Goal: Information Seeking & Learning: Learn about a topic

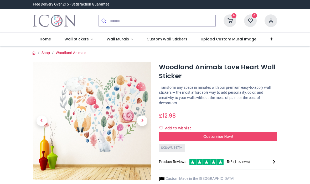
click at [76, 43] on link "Wall Stickers" at bounding box center [79, 40] width 42 height 14
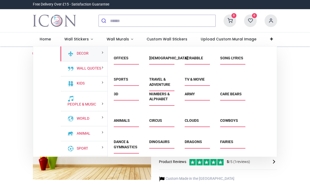
scroll to position [181, 0]
click at [171, 37] on span "Custom Wall Stickers" at bounding box center [167, 39] width 41 height 5
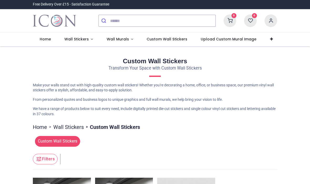
click at [116, 39] on span "Wall Murals" at bounding box center [118, 39] width 22 height 5
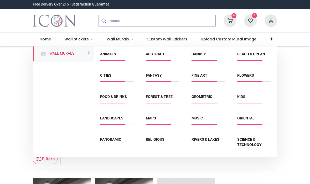
click at [81, 41] on span "Wall Stickers" at bounding box center [76, 39] width 24 height 5
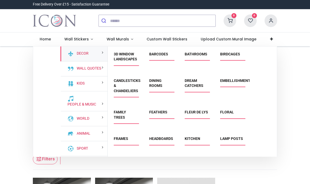
click at [88, 42] on span "Wall Stickers" at bounding box center [76, 39] width 25 height 5
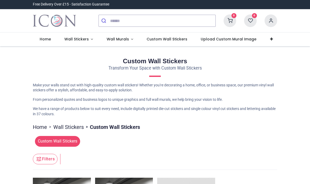
click at [83, 40] on span "Wall Stickers" at bounding box center [76, 39] width 24 height 5
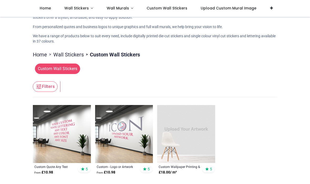
scroll to position [44, 0]
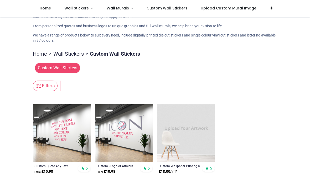
click at [89, 8] on link "Wall Stickers" at bounding box center [79, 8] width 42 height 17
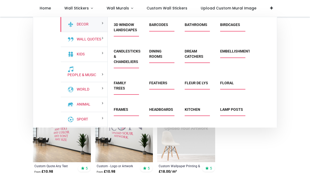
click at [231, 81] on link "Floral" at bounding box center [227, 83] width 14 height 4
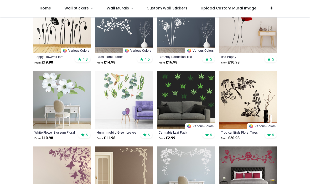
scroll to position [436, 0]
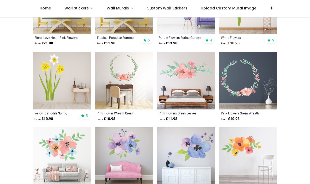
scroll to position [910, 0]
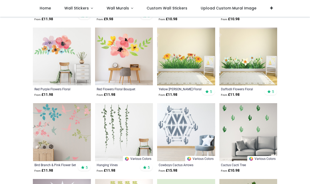
scroll to position [1084, 0]
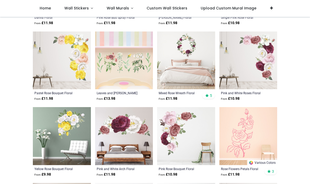
scroll to position [2000, 0]
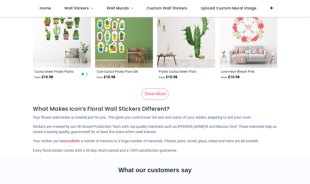
scroll to position [2696, 0]
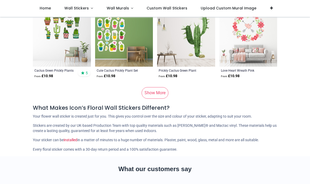
click at [157, 90] on link "Show More" at bounding box center [155, 93] width 27 height 12
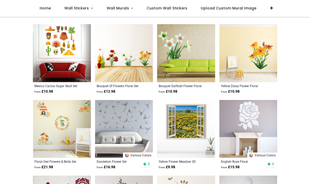
scroll to position [2833, 0]
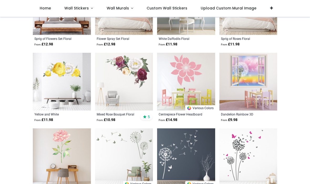
scroll to position [3639, 0]
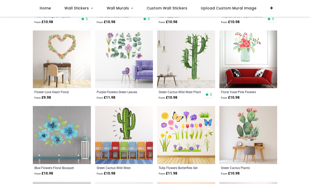
scroll to position [3965, 0]
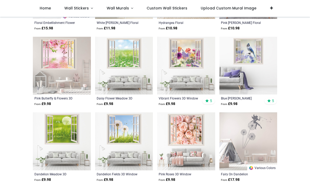
scroll to position [4564, 0]
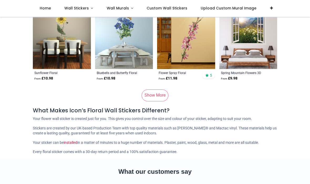
scroll to position [5361, 0]
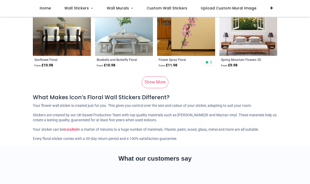
click at [162, 80] on link "Show More" at bounding box center [155, 82] width 27 height 12
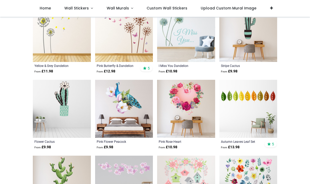
scroll to position [5513, 0]
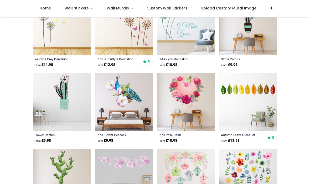
click at [238, 89] on img at bounding box center [248, 102] width 58 height 58
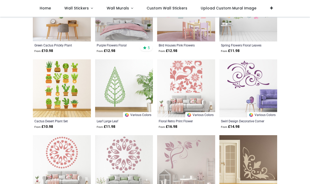
scroll to position [5687, 0]
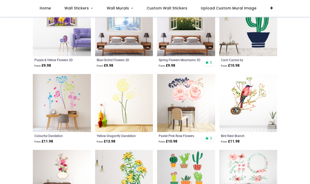
scroll to position [6271, 0]
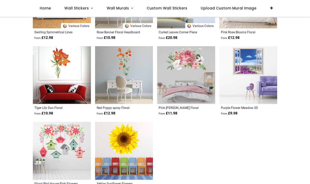
scroll to position [6679, 0]
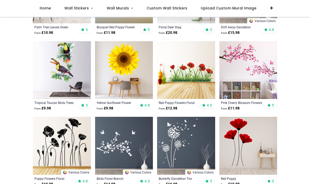
scroll to position [312, 0]
click at [190, 70] on img at bounding box center [186, 70] width 58 height 58
click at [190, 64] on img at bounding box center [186, 70] width 58 height 58
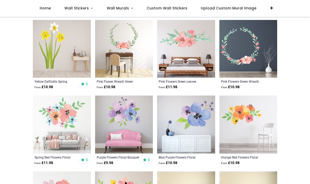
scroll to position [942, 0]
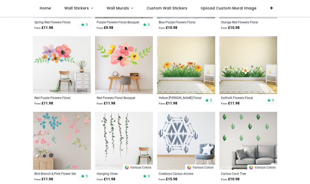
scroll to position [1077, 0]
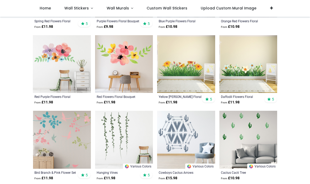
click at [192, 65] on img at bounding box center [186, 64] width 58 height 58
click at [184, 67] on img at bounding box center [186, 64] width 58 height 58
click at [182, 63] on img at bounding box center [186, 64] width 58 height 58
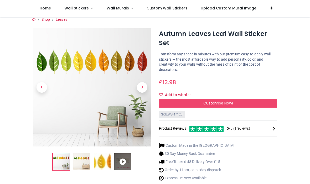
scroll to position [4, 0]
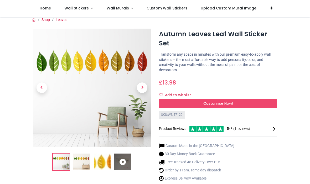
click at [143, 83] on span "Next" at bounding box center [142, 88] width 11 height 11
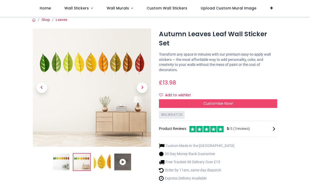
click at [144, 86] on span "Next" at bounding box center [142, 88] width 11 height 11
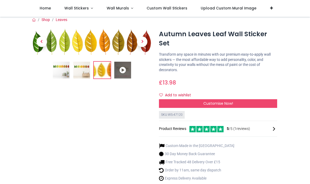
click at [129, 67] on icon at bounding box center [122, 70] width 17 height 17
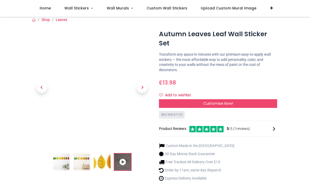
click at [139, 84] on span "Next" at bounding box center [142, 88] width 11 height 11
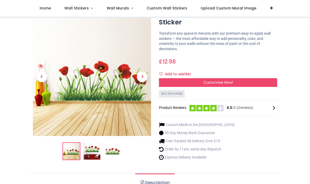
scroll to position [27, 0]
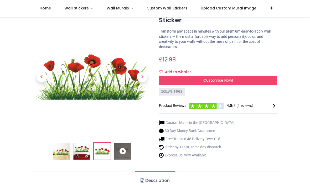
click at [142, 73] on span "Next" at bounding box center [142, 77] width 11 height 11
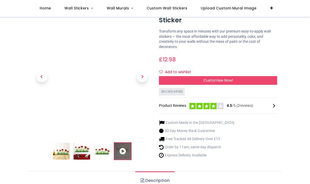
click at [145, 69] on link at bounding box center [143, 77] width 18 height 83
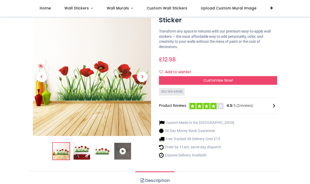
click at [142, 72] on span "Next" at bounding box center [142, 77] width 11 height 11
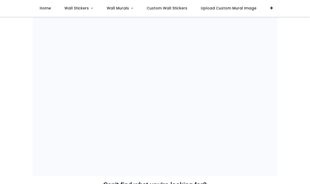
scroll to position [341, 0]
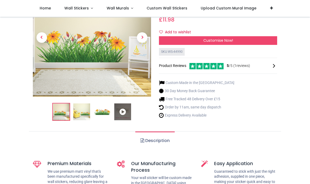
scroll to position [64, 0]
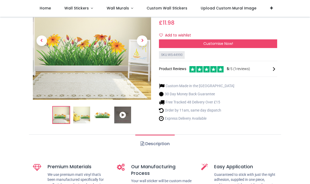
click at [106, 112] on img at bounding box center [102, 115] width 17 height 17
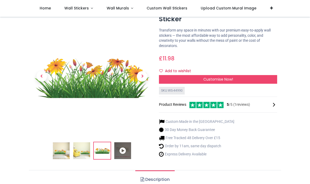
scroll to position [27, 0]
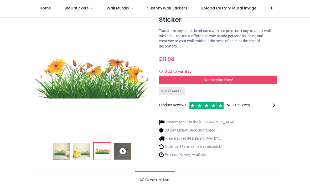
click at [146, 70] on link at bounding box center [143, 76] width 18 height 83
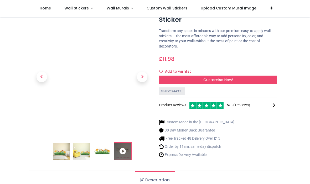
click at [144, 72] on span "Next" at bounding box center [142, 77] width 11 height 11
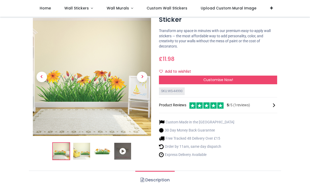
click at [147, 71] on link at bounding box center [143, 76] width 18 height 83
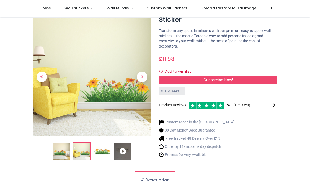
click at [147, 68] on link at bounding box center [143, 76] width 18 height 83
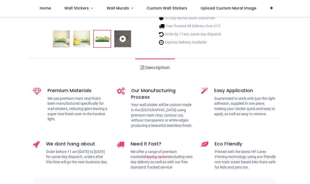
scroll to position [143, 0]
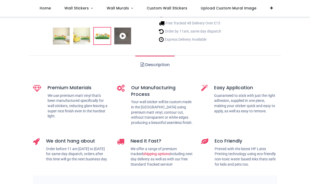
click at [166, 64] on link "Description" at bounding box center [154, 65] width 39 height 18
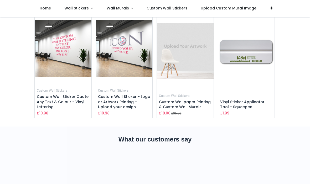
scroll to position [735, 0]
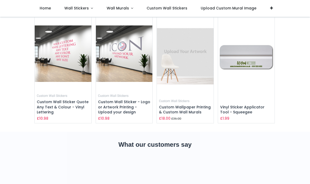
click at [186, 48] on img at bounding box center [185, 56] width 57 height 80
